Goal: Information Seeking & Learning: Learn about a topic

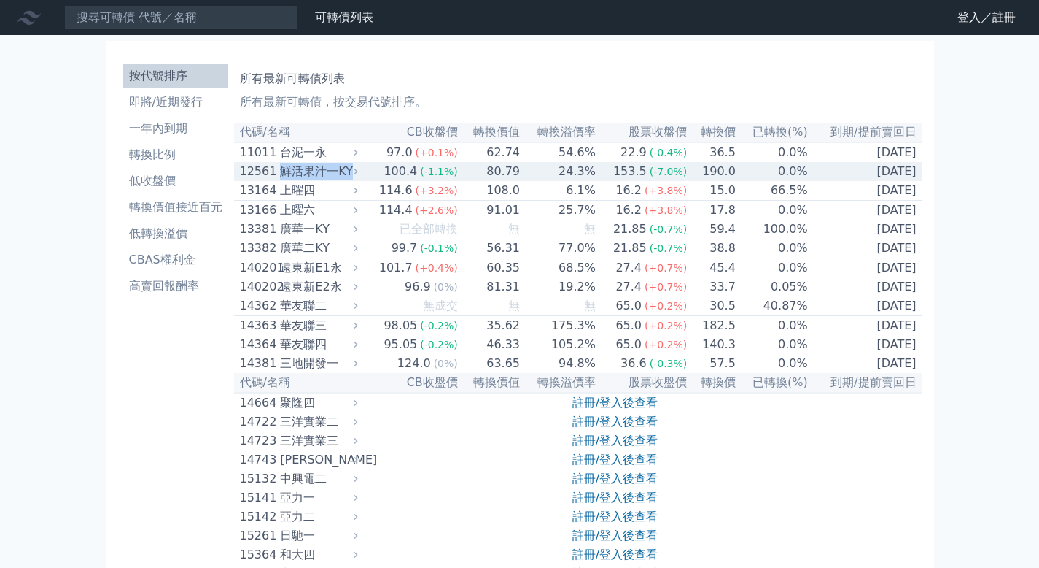
drag, startPoint x: 282, startPoint y: 172, endPoint x: 357, endPoint y: 174, distance: 75.9
click at [357, 174] on div "12561 鮮活果汁一KY" at bounding box center [300, 172] width 121 height 18
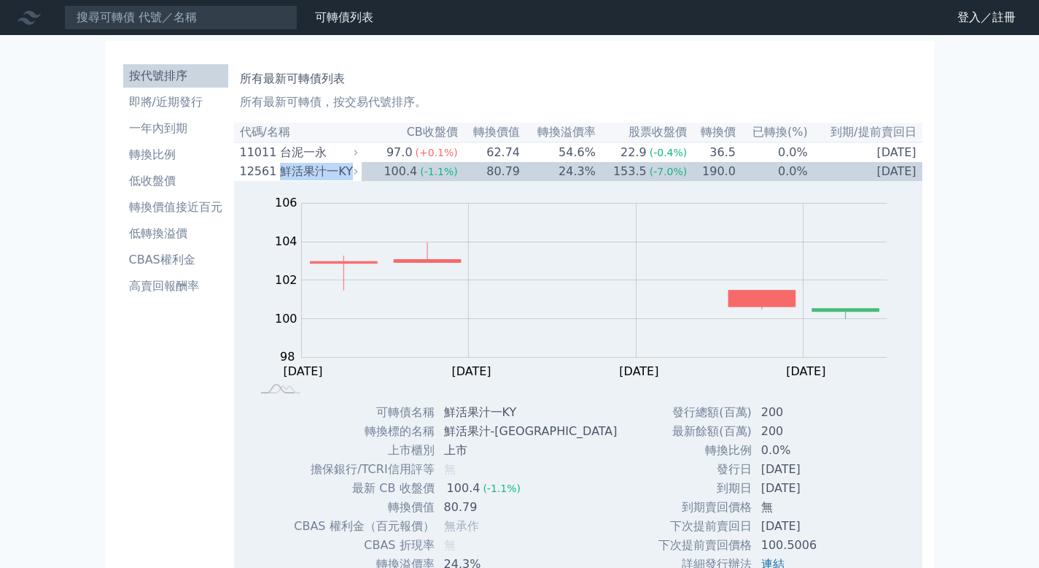
copy tr "鮮活果汁一KY"
click at [173, 285] on li "高賣回報酬率" at bounding box center [175, 286] width 105 height 18
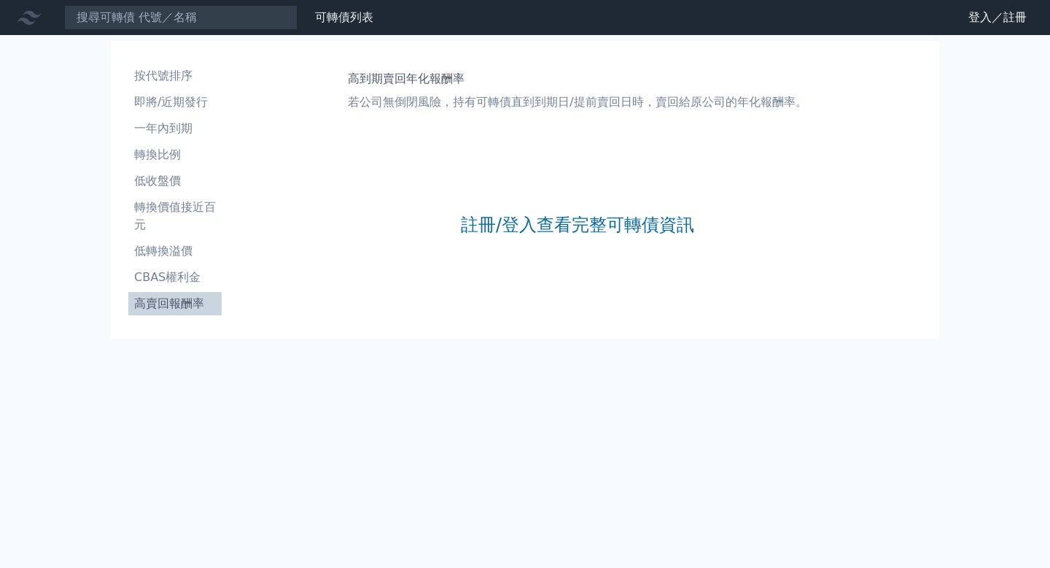
click at [538, 237] on div "註冊/登入查看完整可轉債資訊" at bounding box center [577, 224] width 233 height 193
click at [536, 229] on link "註冊/登入查看完整可轉債資訊" at bounding box center [577, 224] width 233 height 23
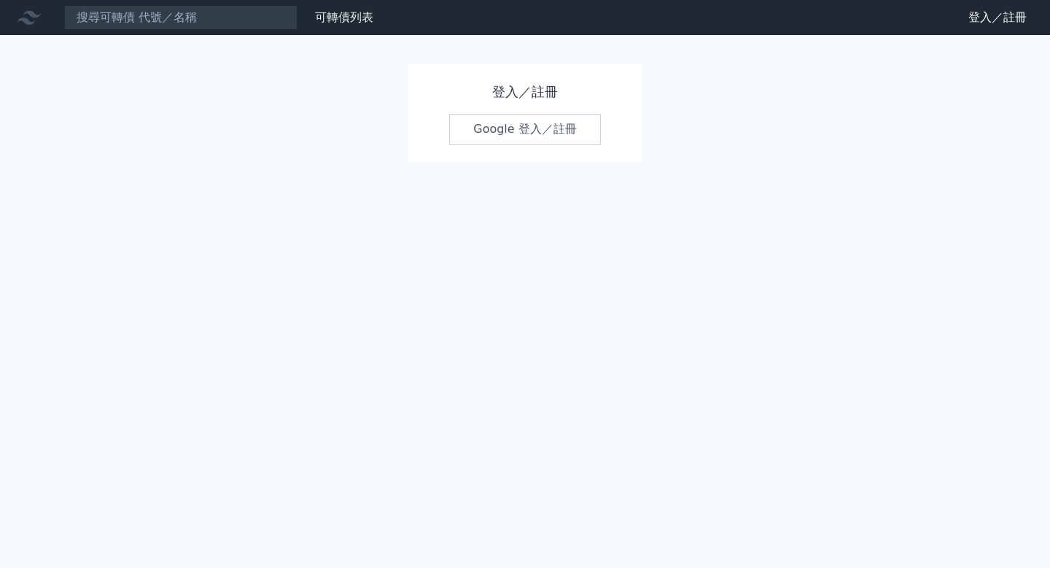
click at [522, 126] on link "Google 登入／註冊" at bounding box center [525, 129] width 152 height 31
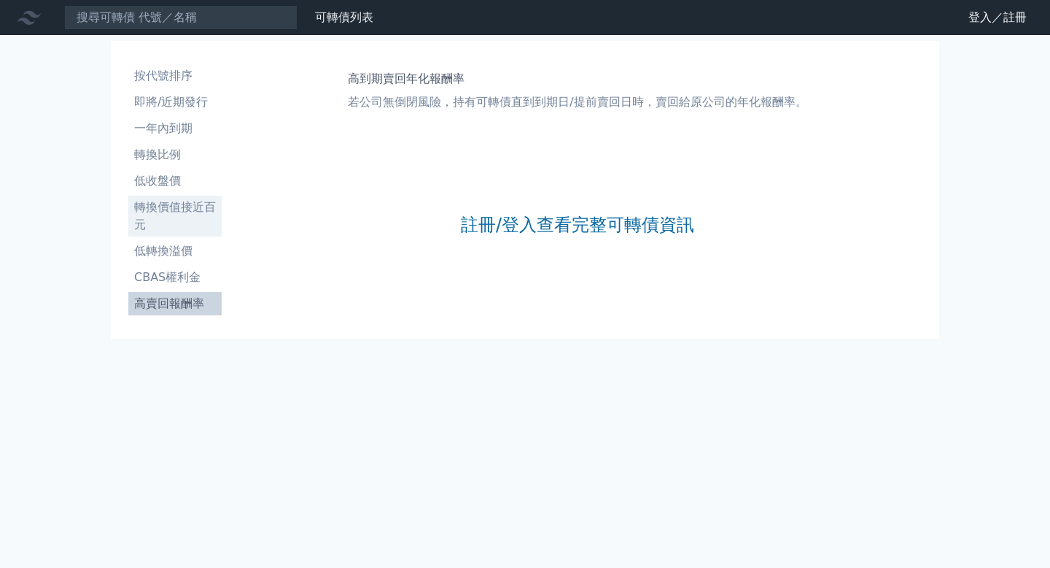
click at [172, 207] on li "轉換價值接近百元" at bounding box center [174, 215] width 93 height 35
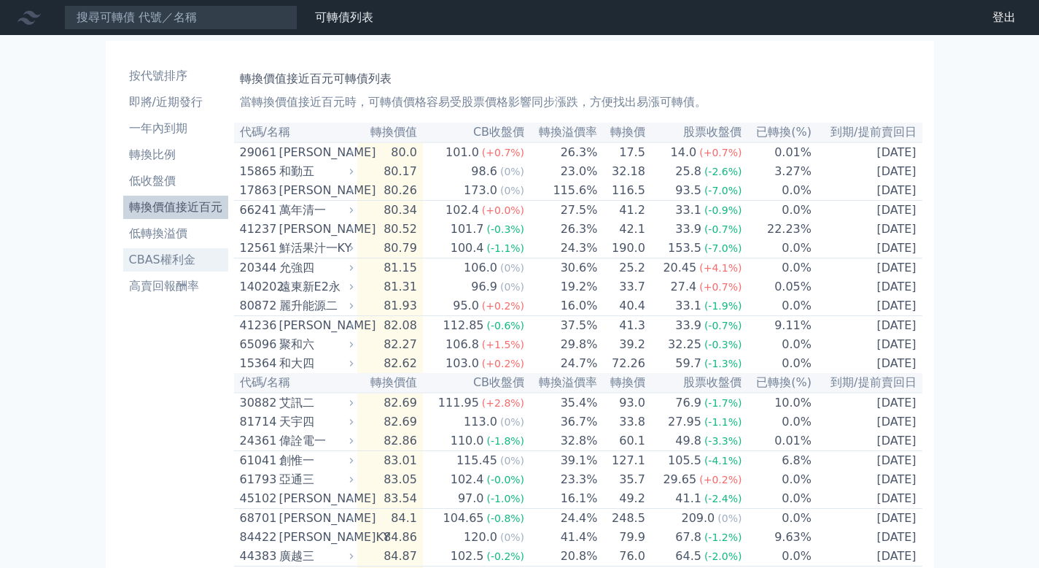
click at [166, 253] on li "CBAS權利金" at bounding box center [175, 260] width 105 height 18
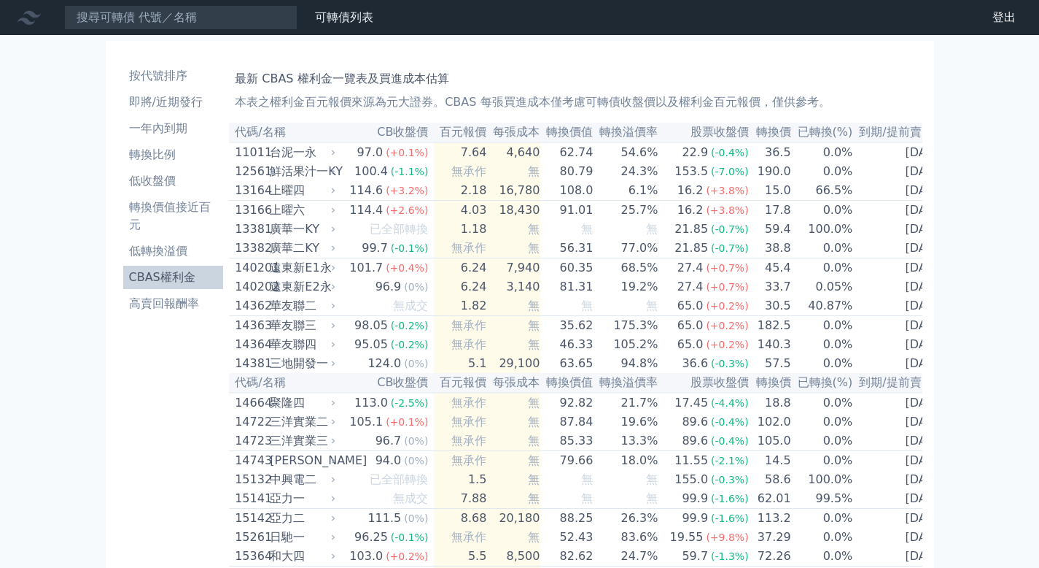
click at [171, 287] on link "CBAS權利金" at bounding box center [173, 277] width 101 height 23
click at [174, 301] on li "高賣回報酬率" at bounding box center [173, 304] width 101 height 18
